Goal: Task Accomplishment & Management: Use online tool/utility

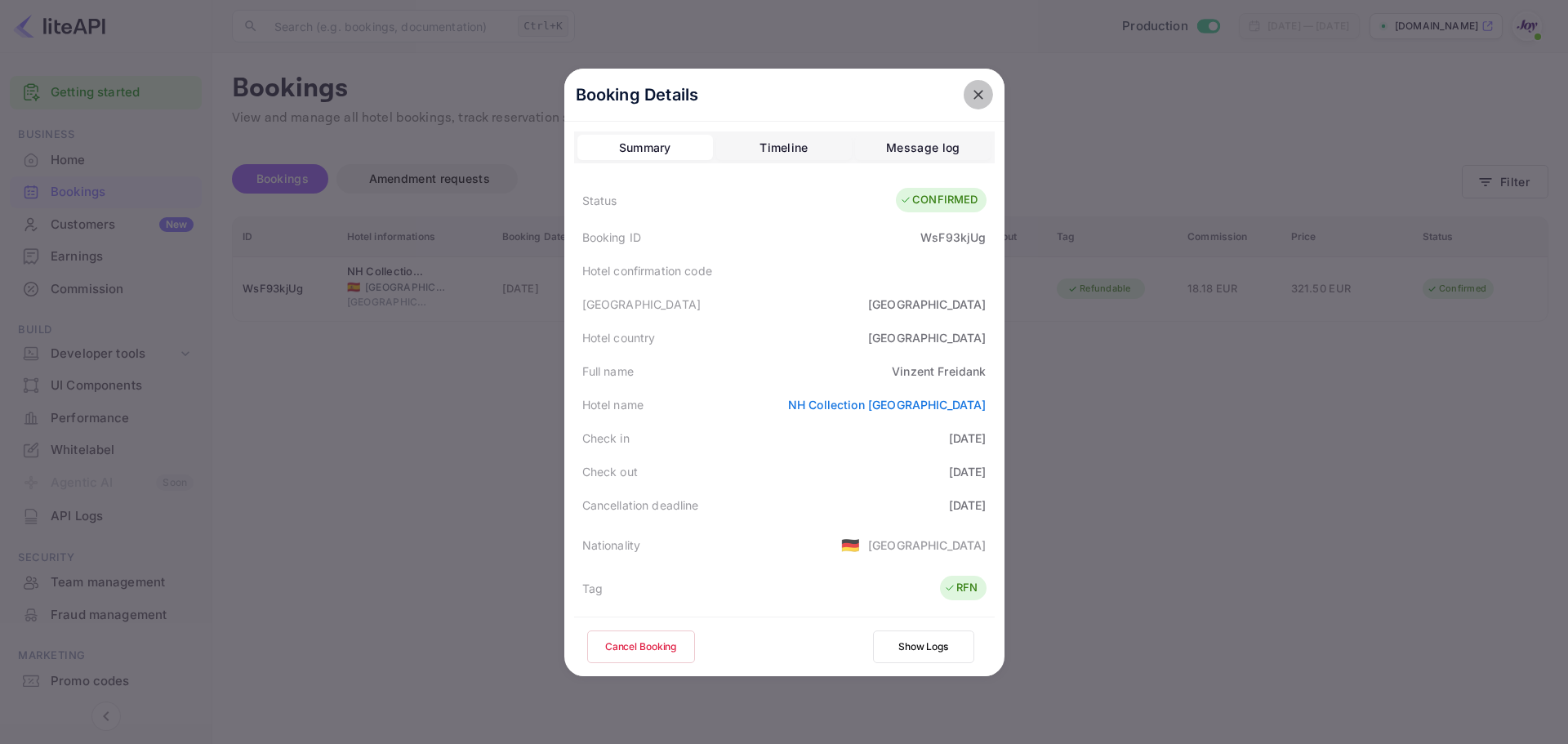
drag, startPoint x: 961, startPoint y: 100, endPoint x: 1079, endPoint y: 115, distance: 118.9
click at [964, 99] on button "close" at bounding box center [978, 94] width 29 height 29
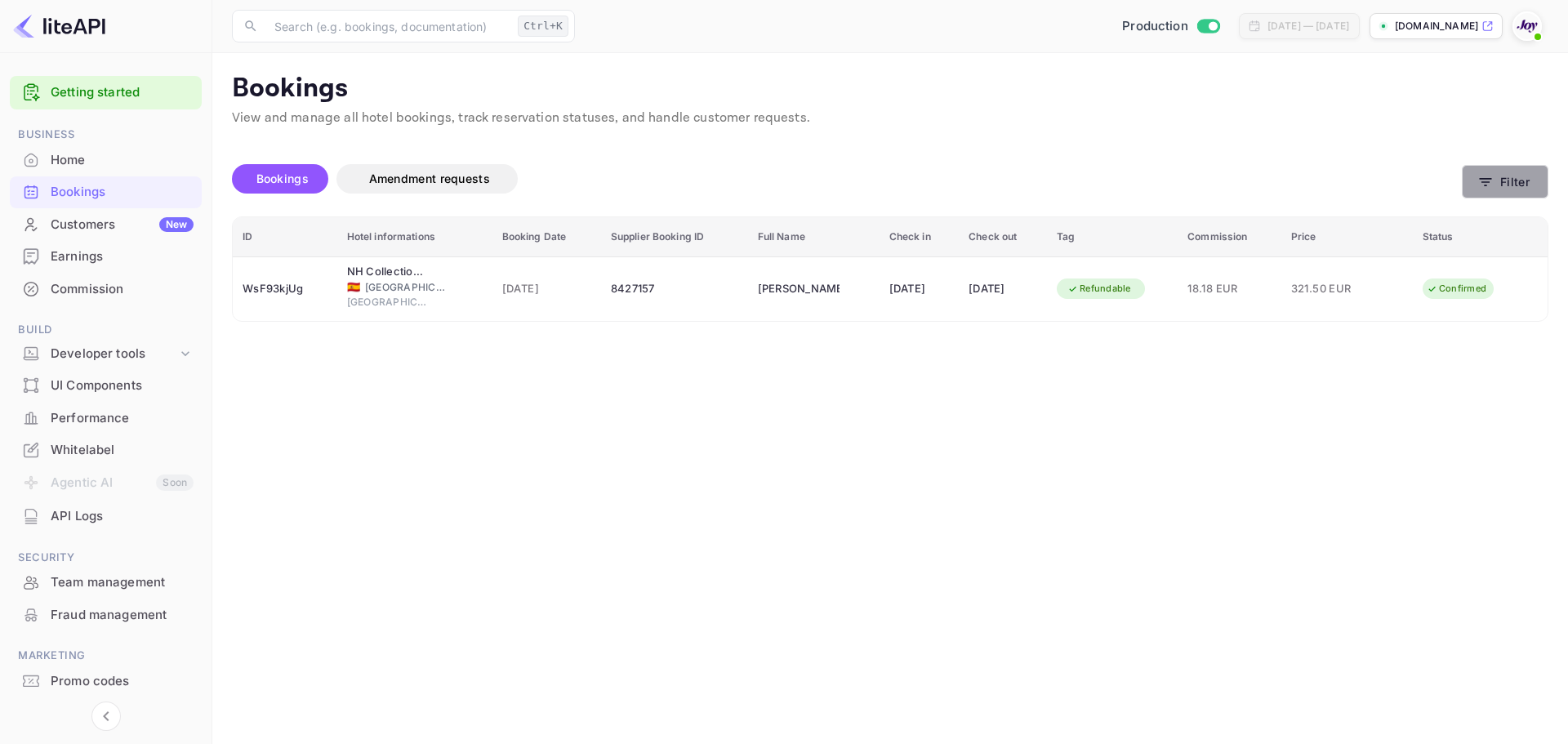
click at [1494, 187] on icon "button" at bounding box center [1486, 182] width 16 height 16
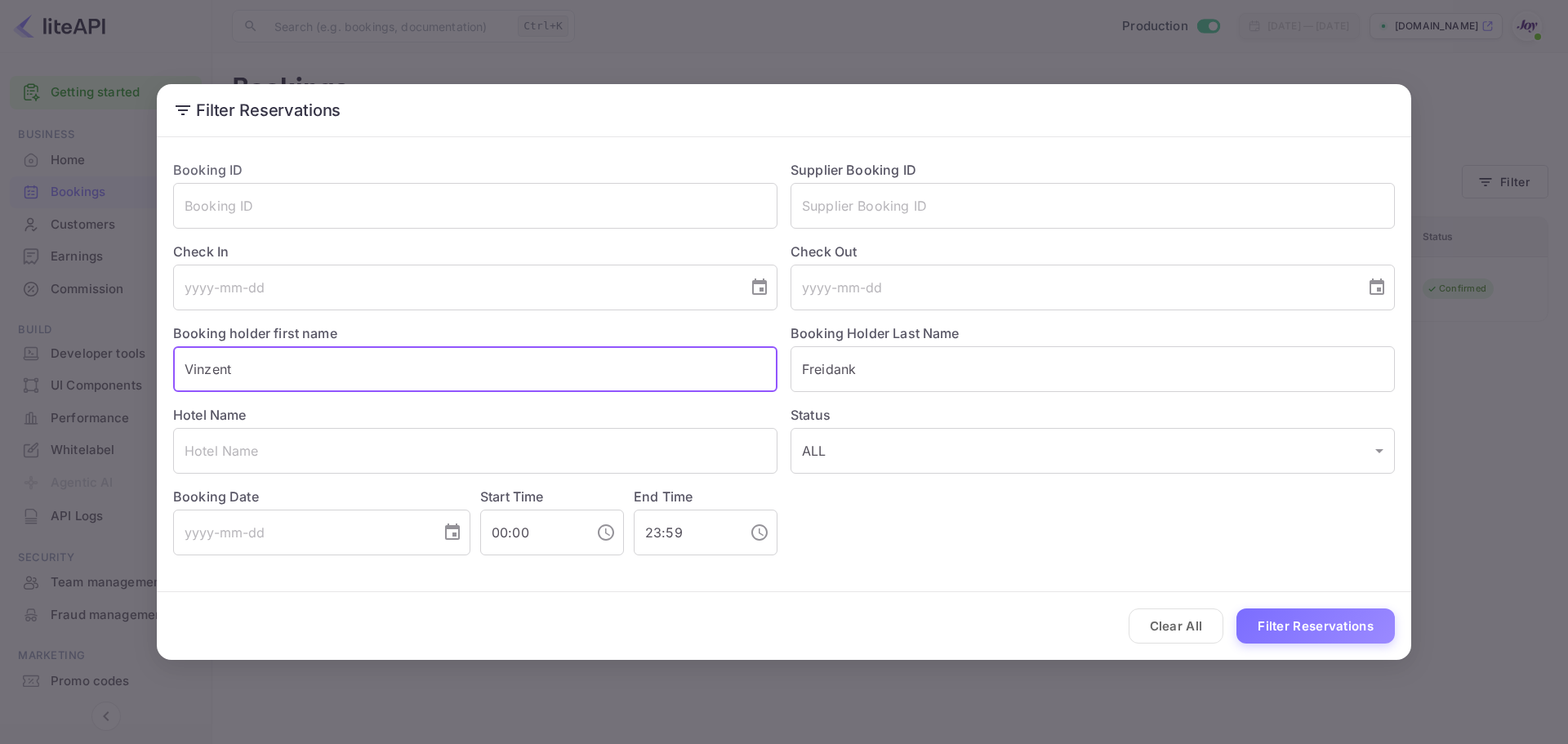
drag, startPoint x: 163, startPoint y: 357, endPoint x: 0, endPoint y: 351, distance: 163.1
click at [0, 351] on div "Filter Reservations Booking ID ​ Supplier Booking ID ​ Check In ​ Check Out ​ B…" at bounding box center [784, 372] width 1568 height 744
paste input "[PERSON_NAME]"
drag, startPoint x: 288, startPoint y: 371, endPoint x: 247, endPoint y: 378, distance: 41.6
click at [247, 378] on input "[PERSON_NAME]" at bounding box center [475, 369] width 604 height 46
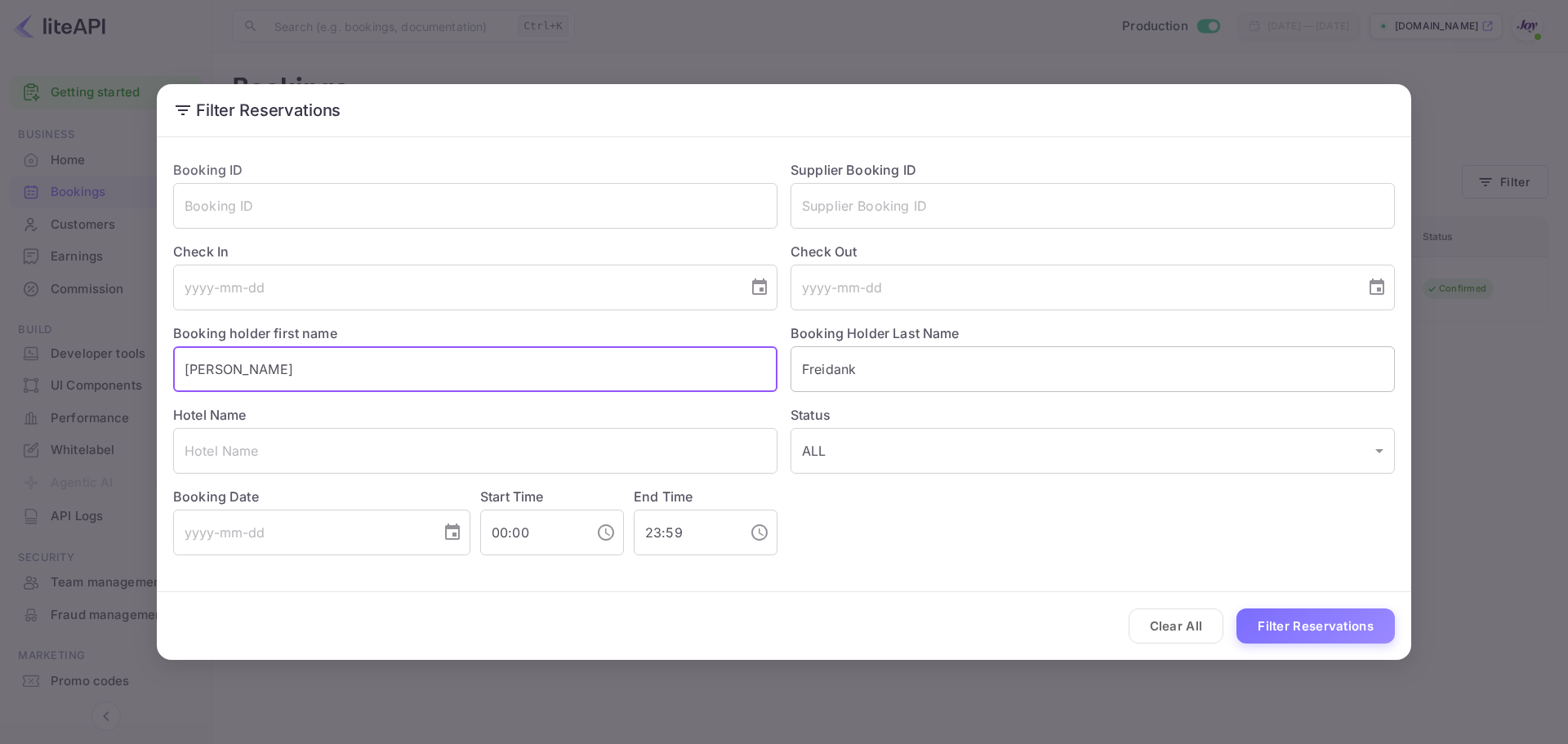
type input "[PERSON_NAME]"
click at [878, 364] on input "Freidank" at bounding box center [1093, 369] width 604 height 46
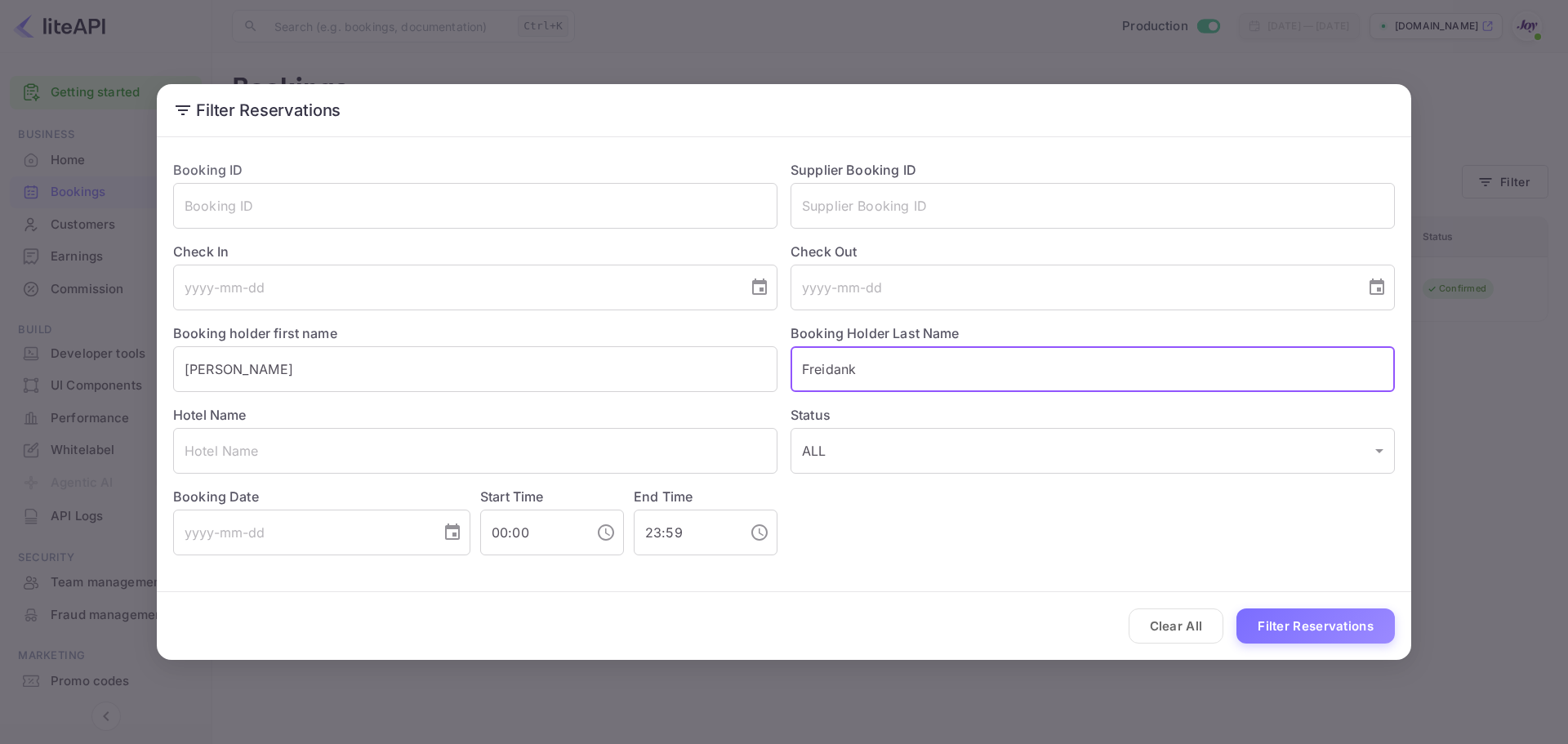
click at [878, 364] on input "Freidank" at bounding box center [1093, 369] width 604 height 46
click at [878, 363] on input "Freidank" at bounding box center [1093, 369] width 604 height 46
paste input "Matty"
type input "Matty"
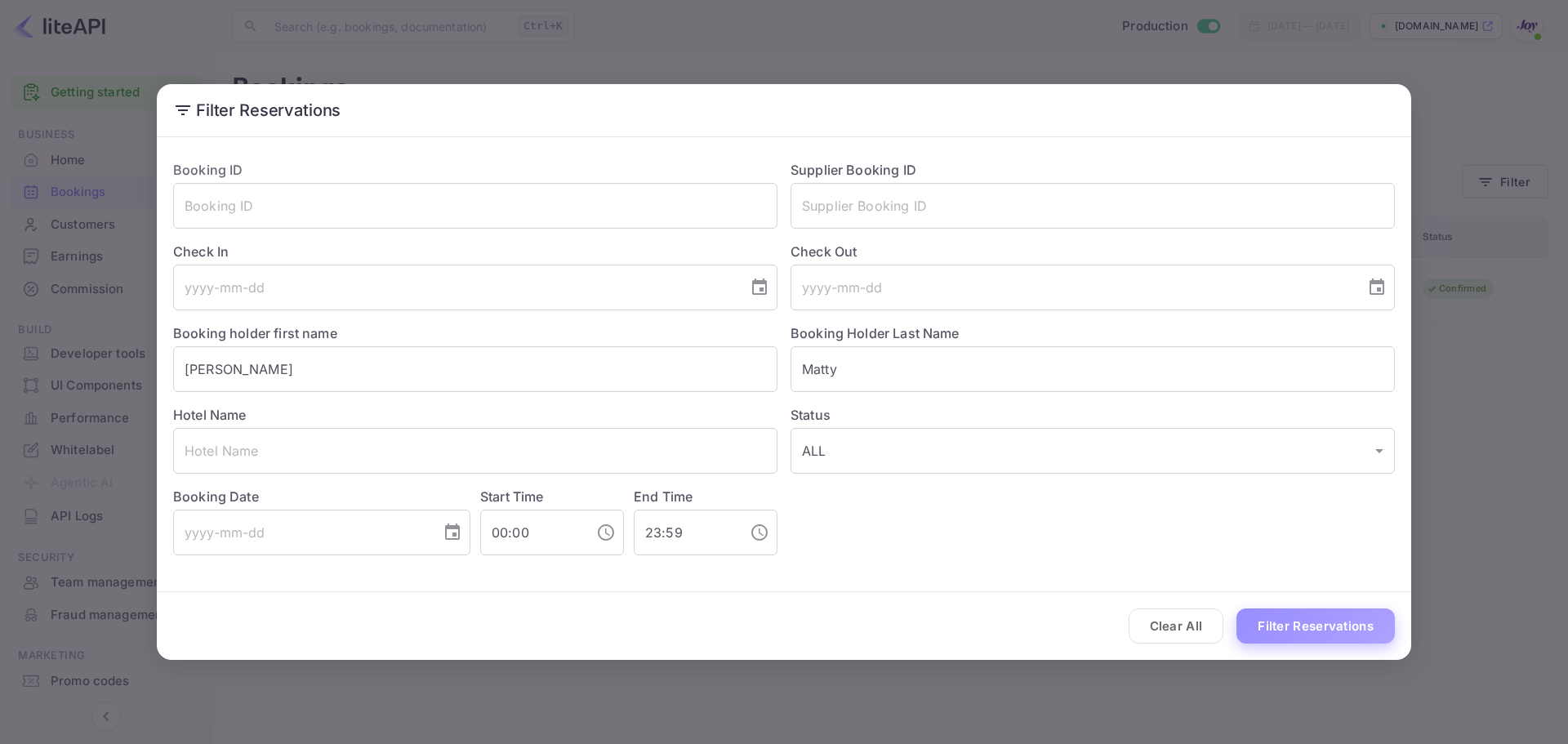
click at [1307, 624] on button "Filter Reservations" at bounding box center [1315, 625] width 158 height 35
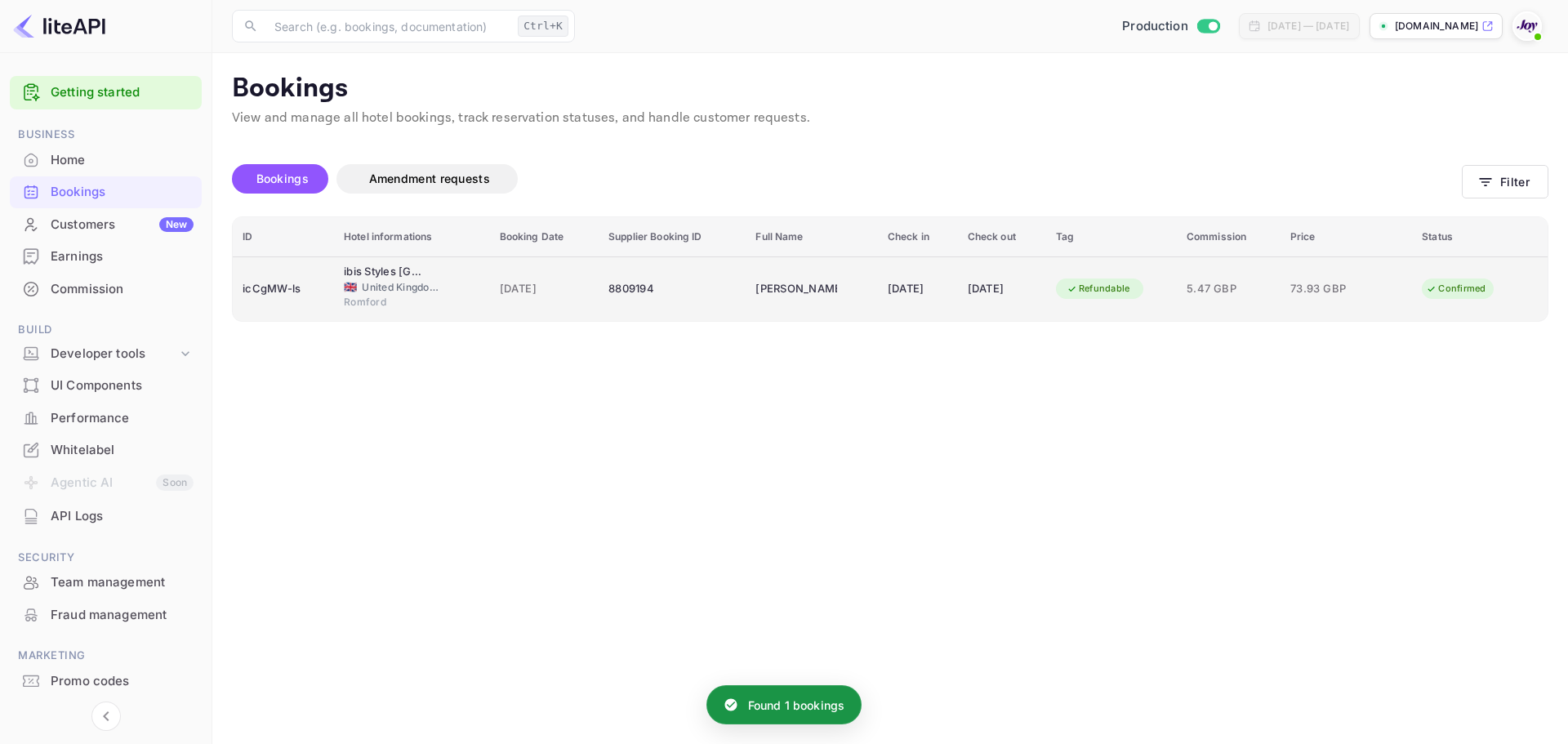
click at [459, 281] on div "🇬🇧 [GEOGRAPHIC_DATA] and [GEOGRAPHIC_DATA]" at bounding box center [412, 288] width 136 height 14
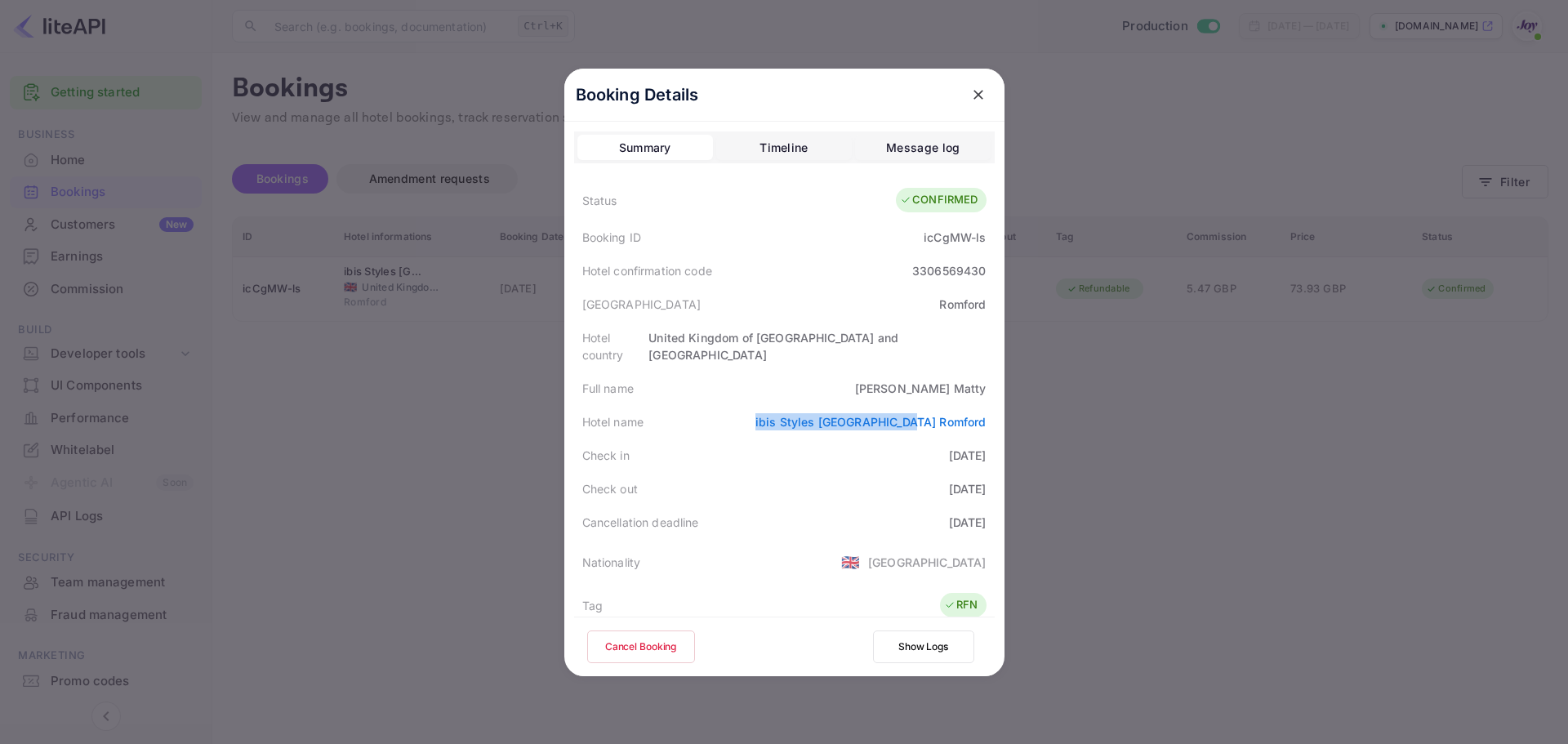
drag, startPoint x: 837, startPoint y: 406, endPoint x: 1009, endPoint y: 412, distance: 172.1
click at [1004, 412] on div "Booking Details Summary Timeline Message log Status CONFIRMED Booking ID icCgMW…" at bounding box center [784, 372] width 440 height 607
copy link "ibis Styles [GEOGRAPHIC_DATA] Romford"
click at [855, 415] on link "ibis Styles [GEOGRAPHIC_DATA] Romford" at bounding box center [870, 421] width 231 height 14
drag, startPoint x: 883, startPoint y: 392, endPoint x: 854, endPoint y: 407, distance: 32.6
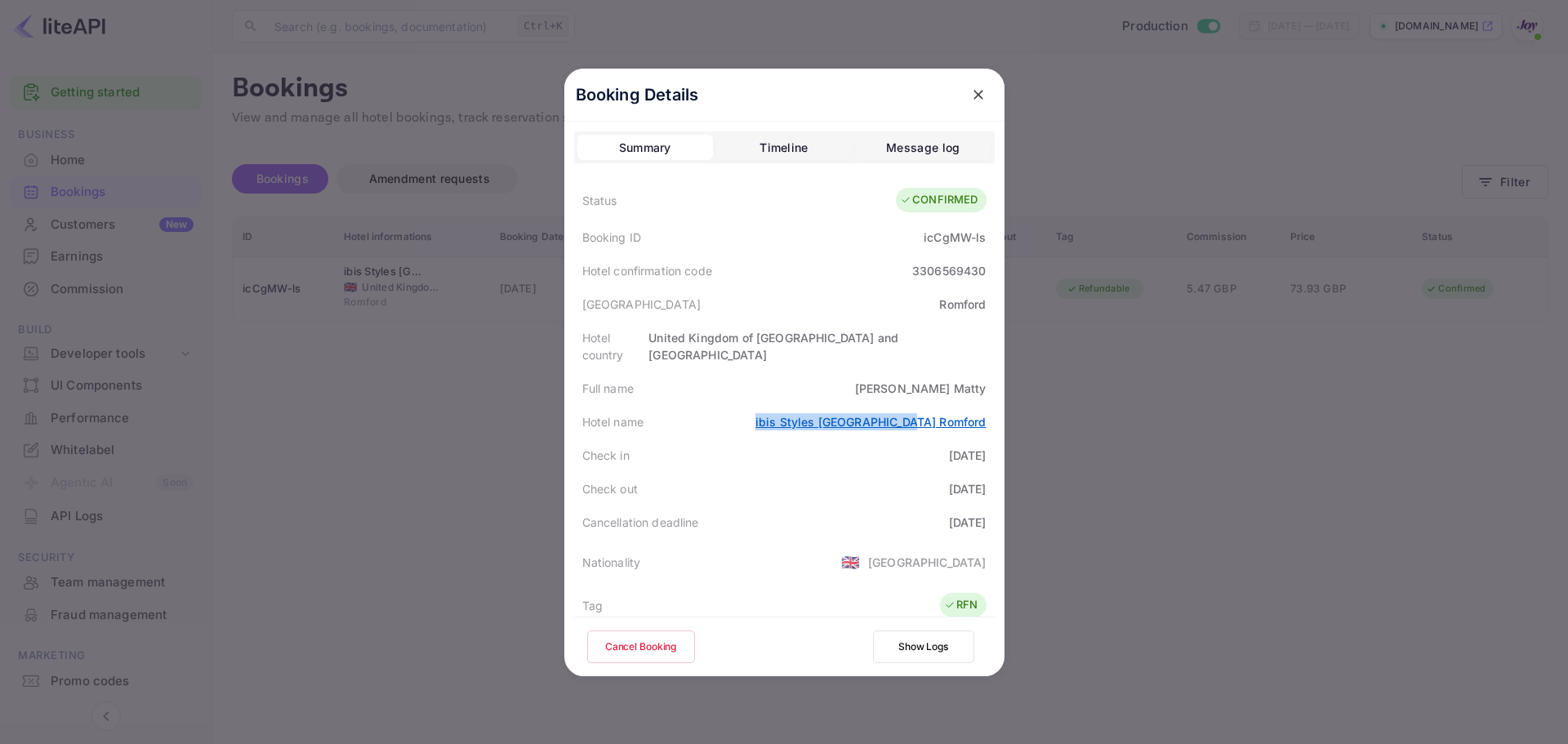
copy link "ibis Styles [GEOGRAPHIC_DATA] Romford"
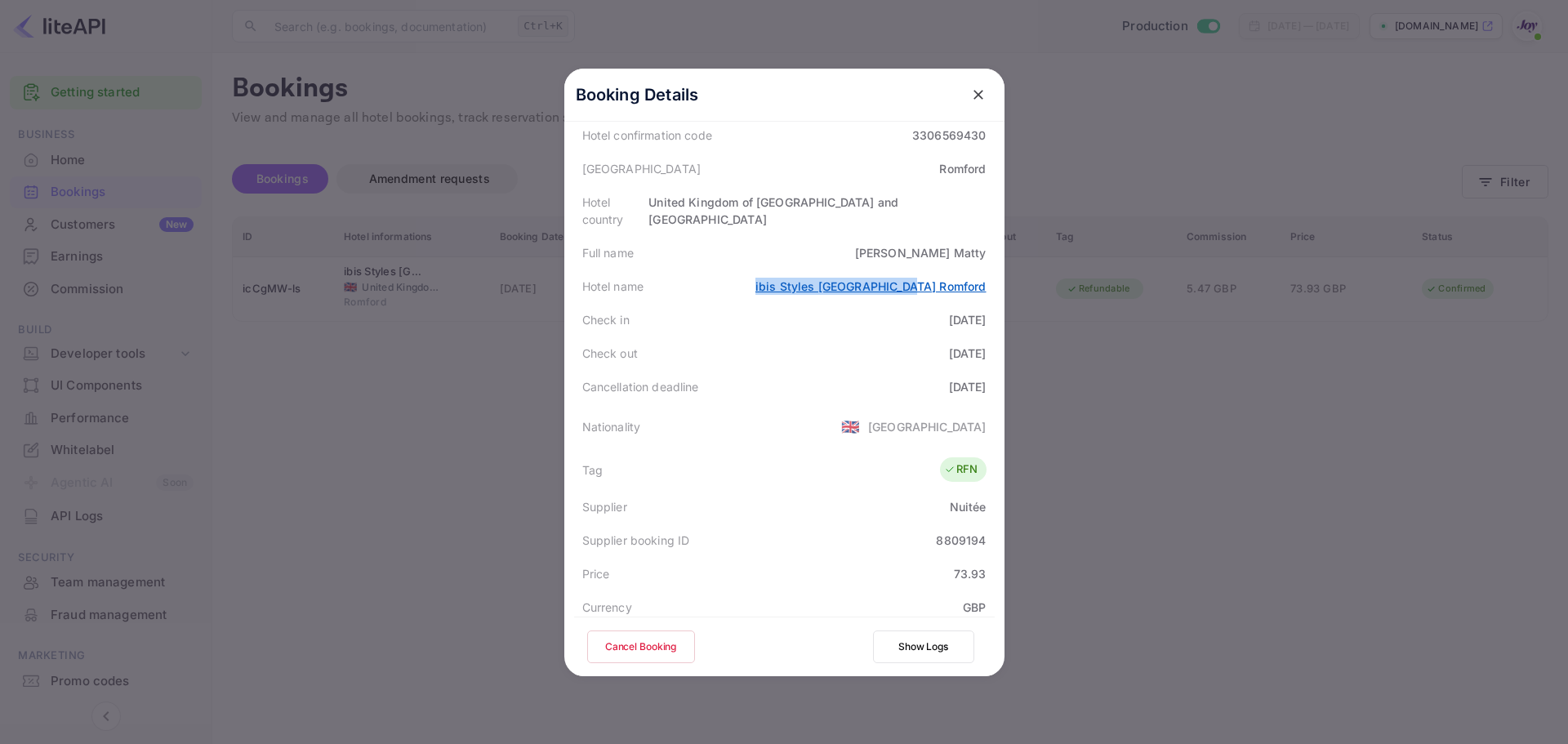
scroll to position [164, 0]
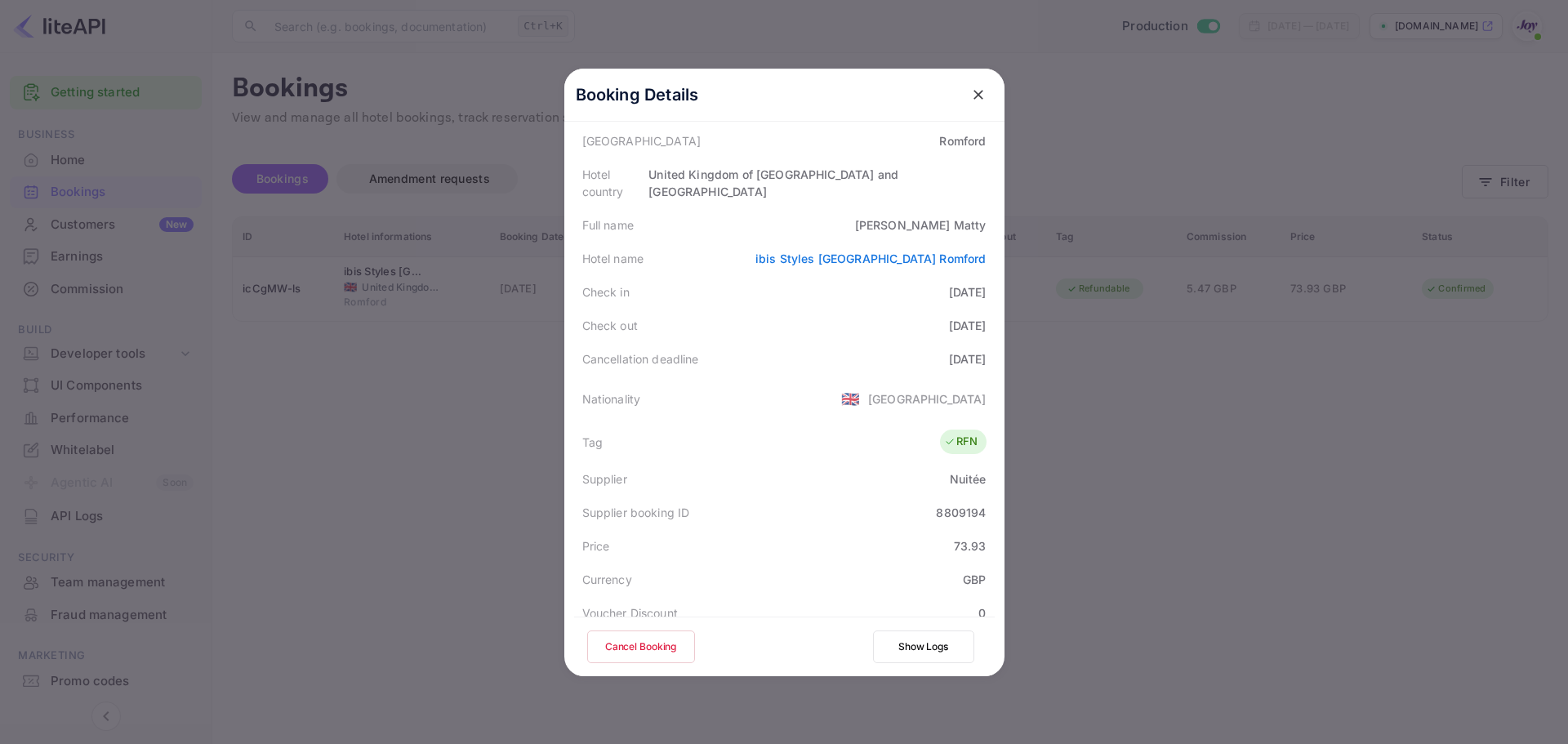
click at [963, 504] on div "8809194" at bounding box center [960, 512] width 50 height 17
copy div "8809194"
